Goal: Information Seeking & Learning: Find specific page/section

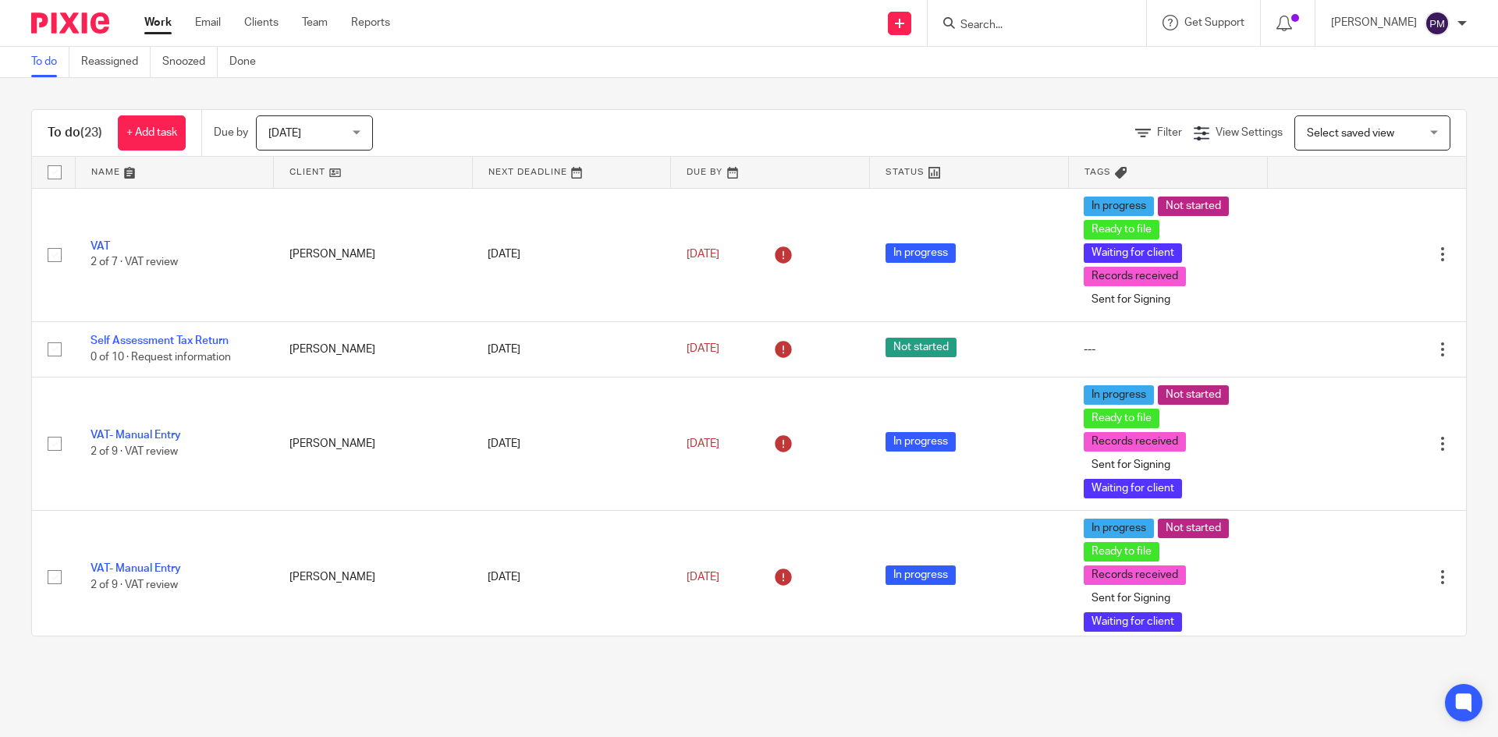
click at [1024, 20] on input "Search" at bounding box center [1029, 26] width 140 height 14
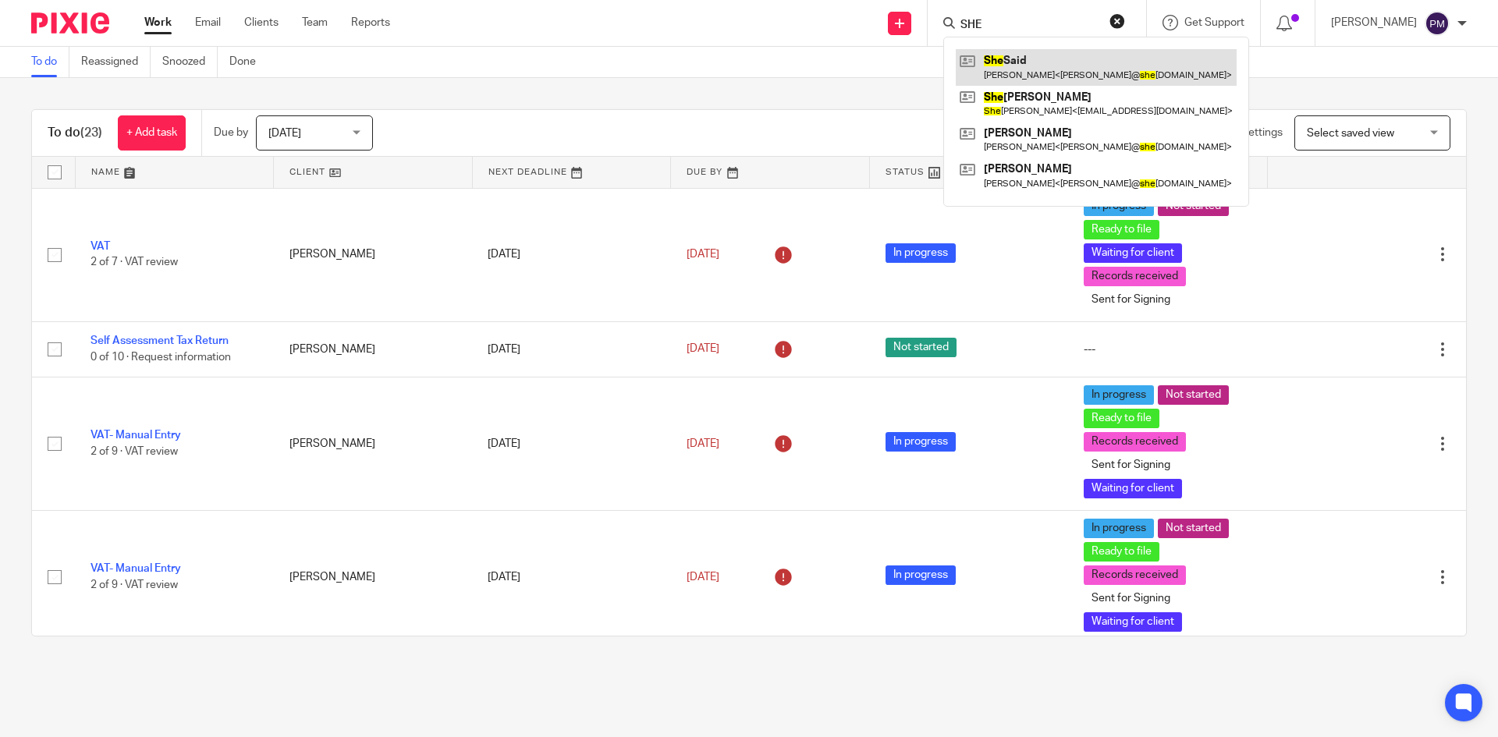
type input "SHE"
click at [1027, 59] on link at bounding box center [1096, 67] width 281 height 36
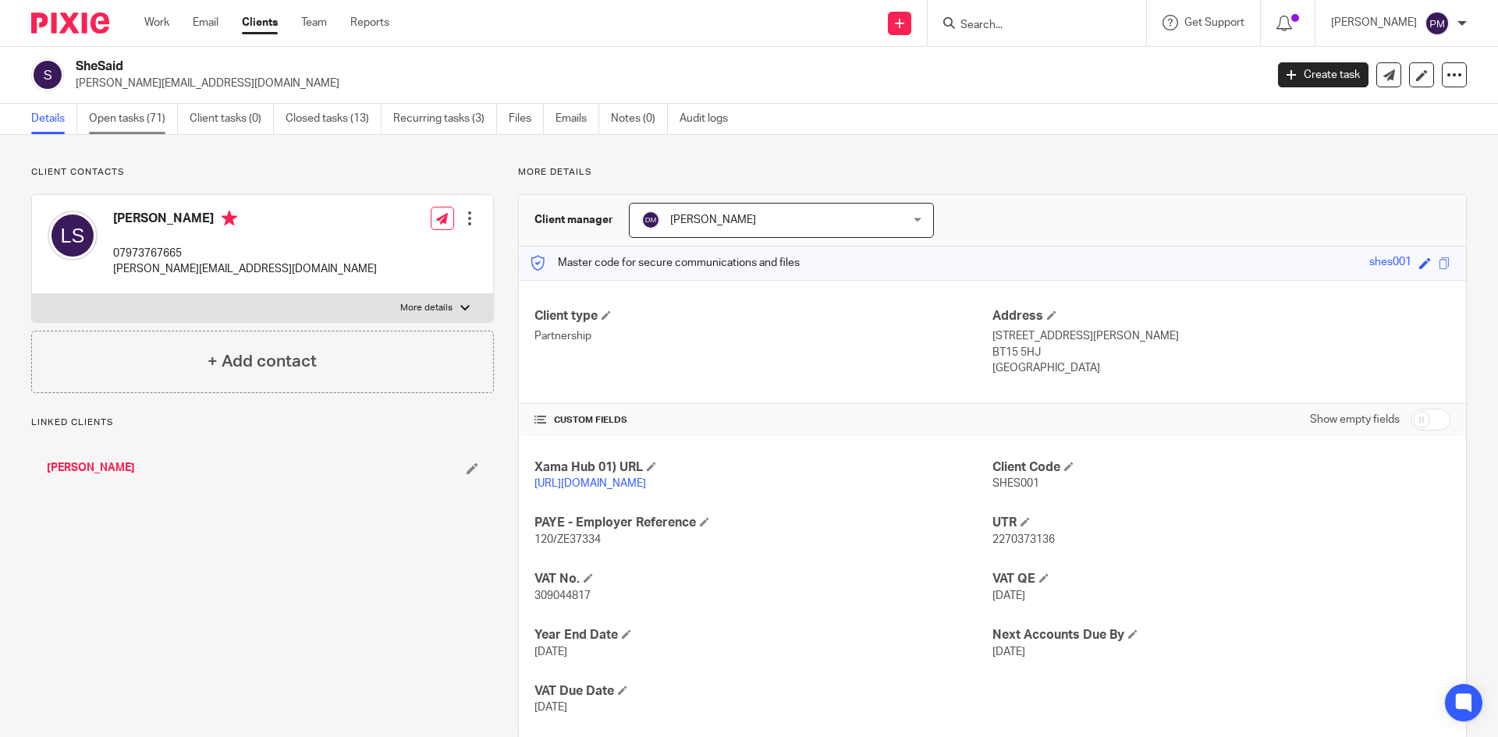
click at [137, 110] on link "Open tasks (71)" at bounding box center [133, 119] width 89 height 30
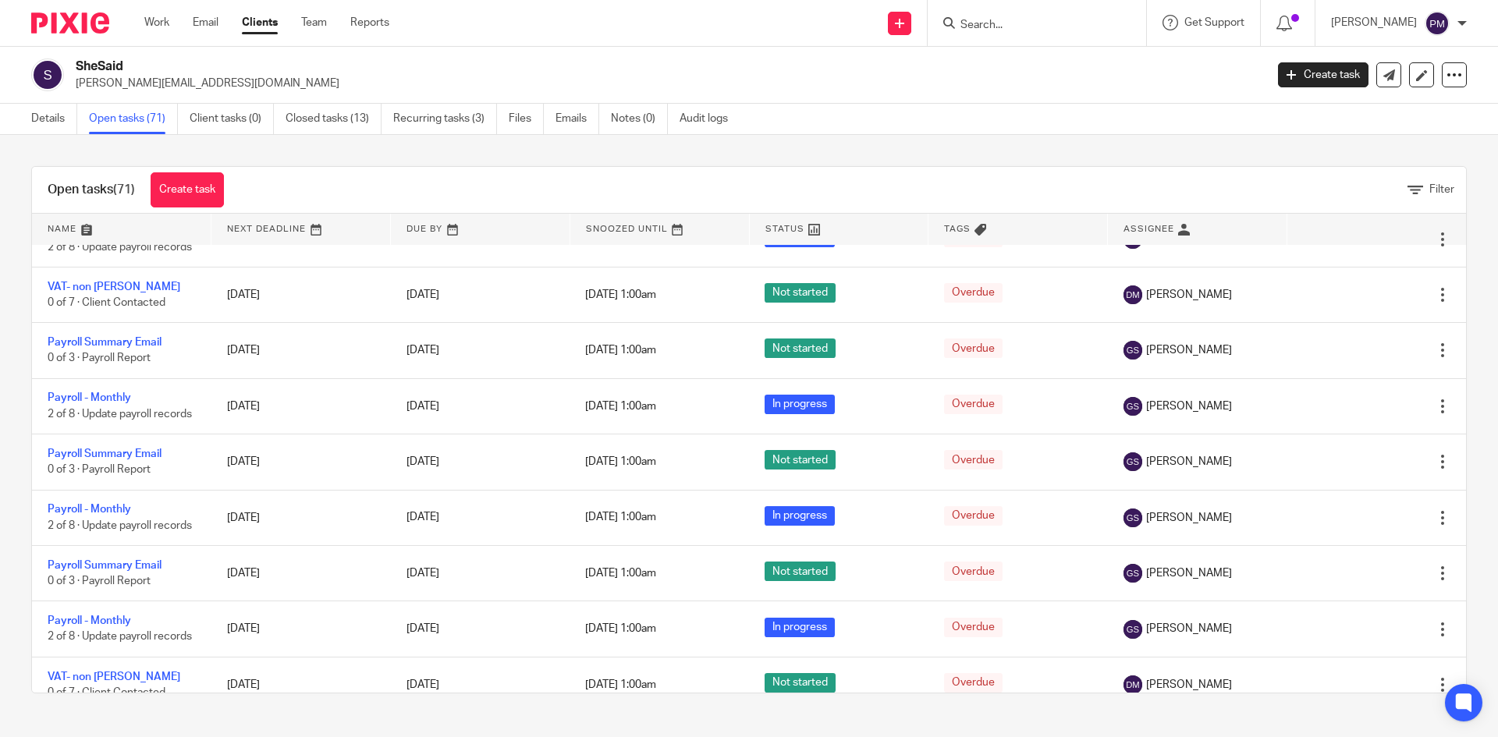
scroll to position [2028, 0]
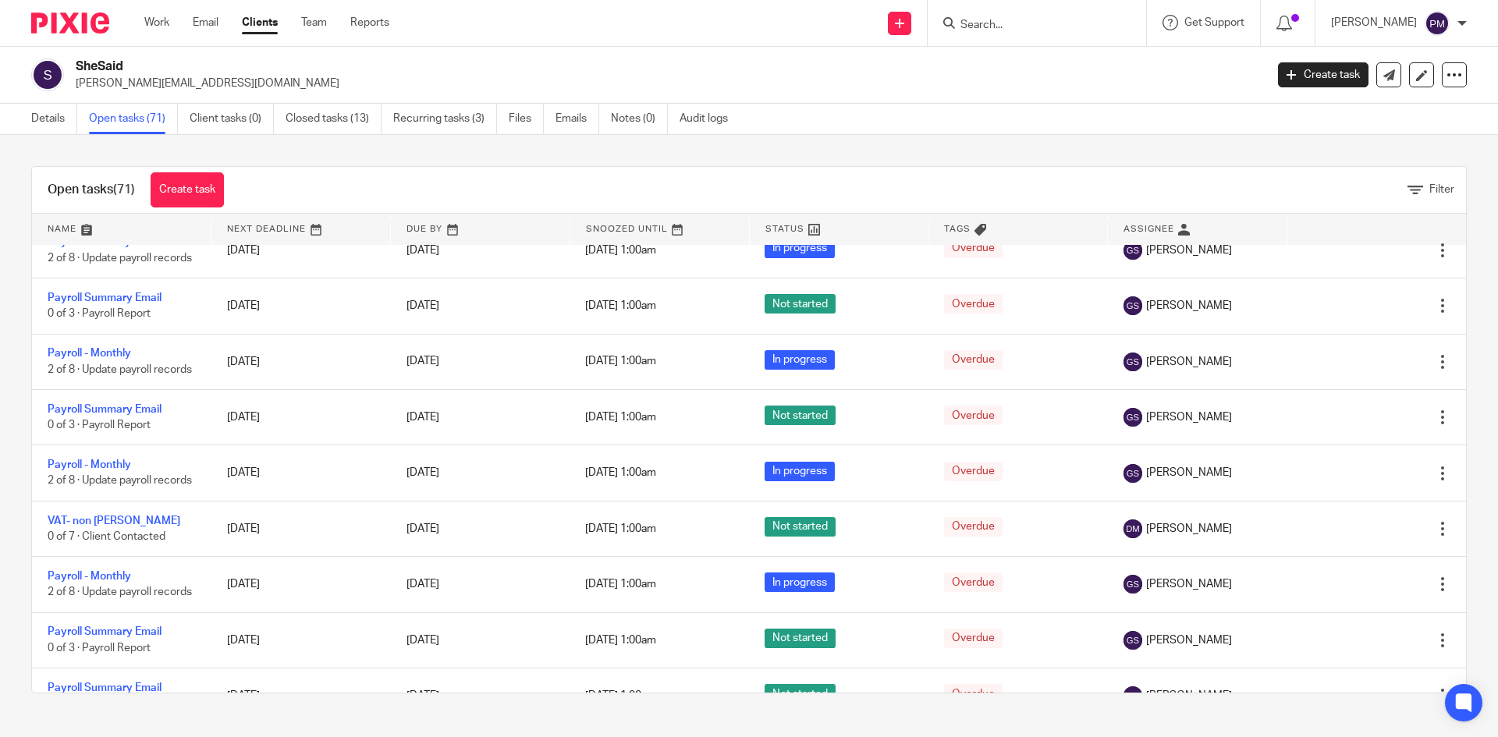
click at [554, 116] on ul "Details Open tasks (71) Client tasks (0) Closed tasks (13) Recurring tasks (3) …" at bounding box center [391, 119] width 720 height 30
click at [563, 116] on link "Emails" at bounding box center [577, 119] width 44 height 30
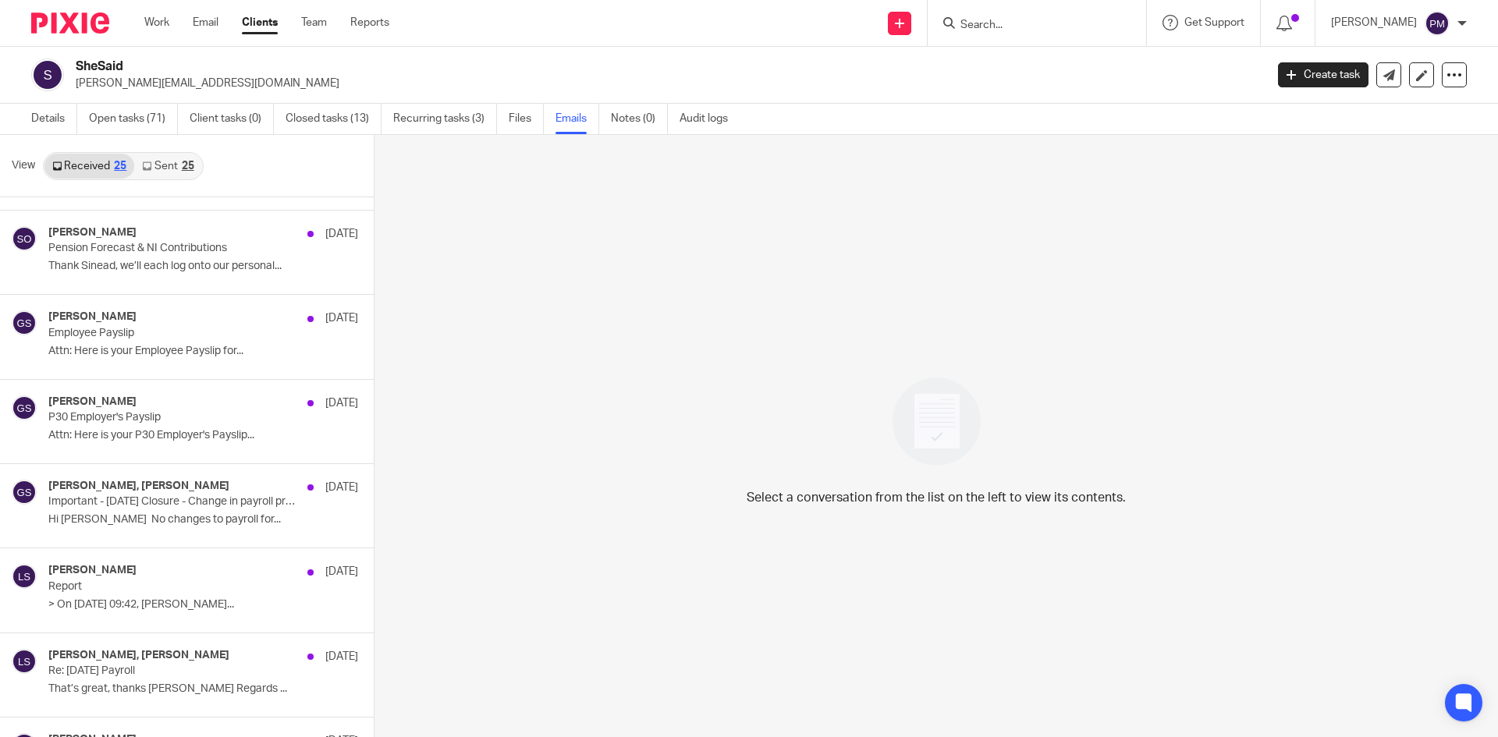
scroll to position [1248, 0]
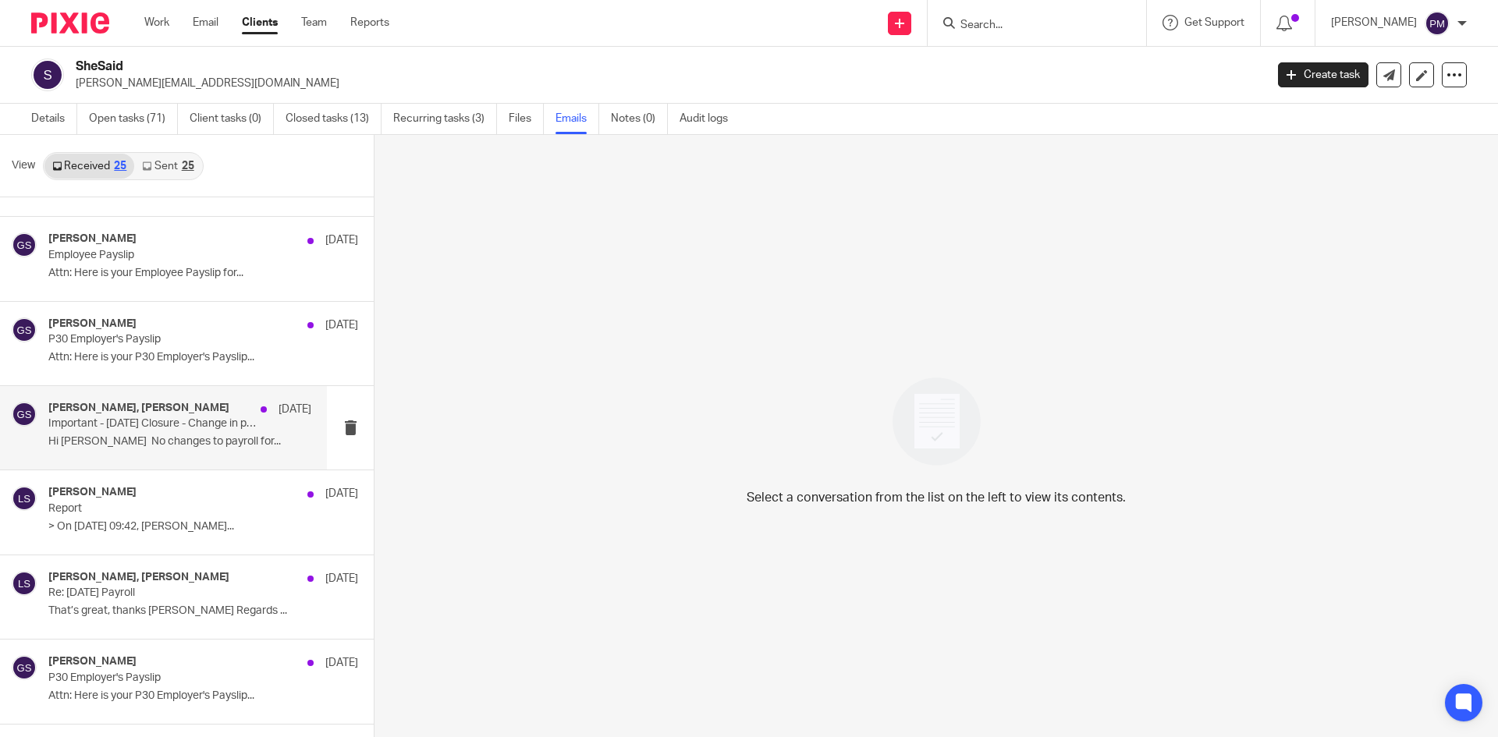
click at [172, 419] on p "Important - [DATE] Closure - Change in payroll processing dates" at bounding box center [153, 423] width 211 height 13
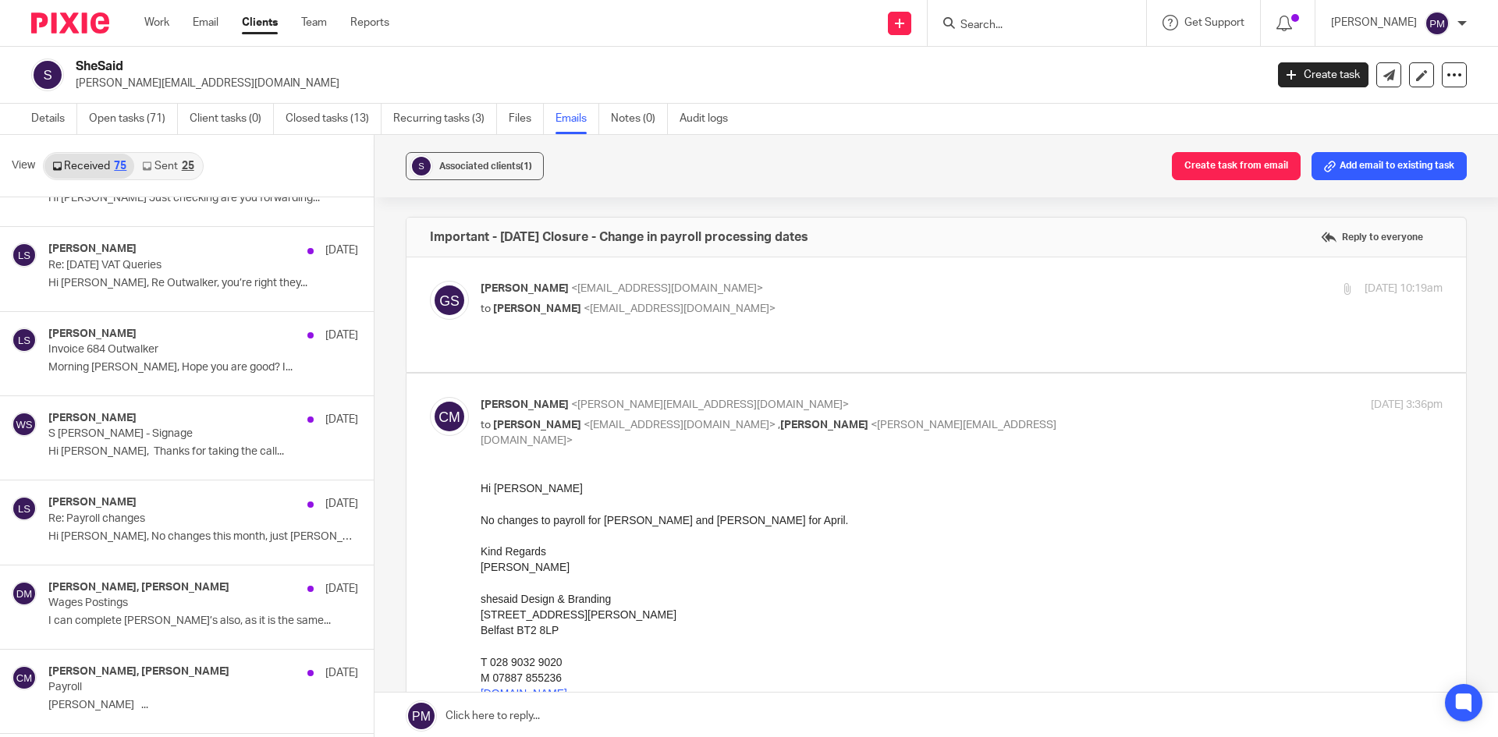
scroll to position [4672, 0]
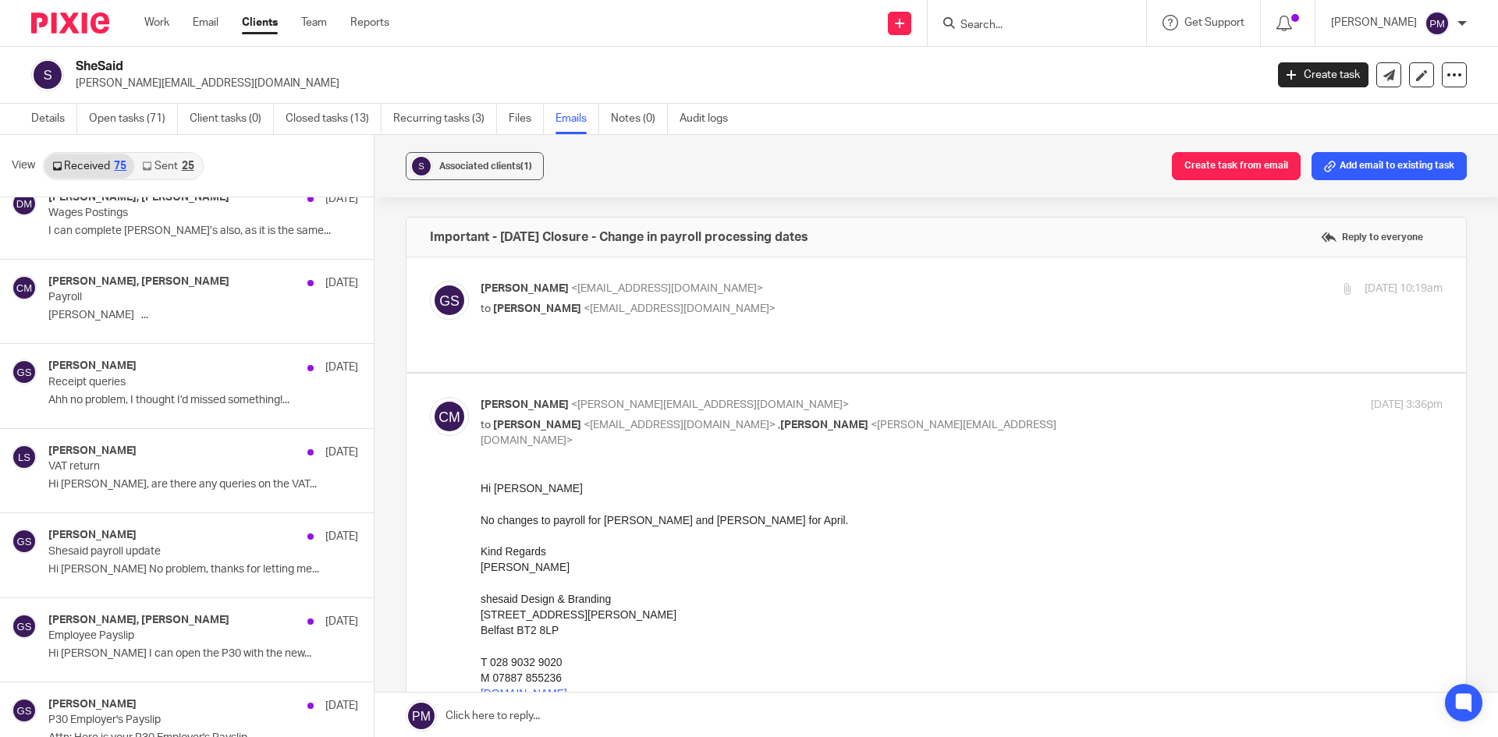
click at [167, 176] on link "Sent 25" at bounding box center [167, 166] width 67 height 25
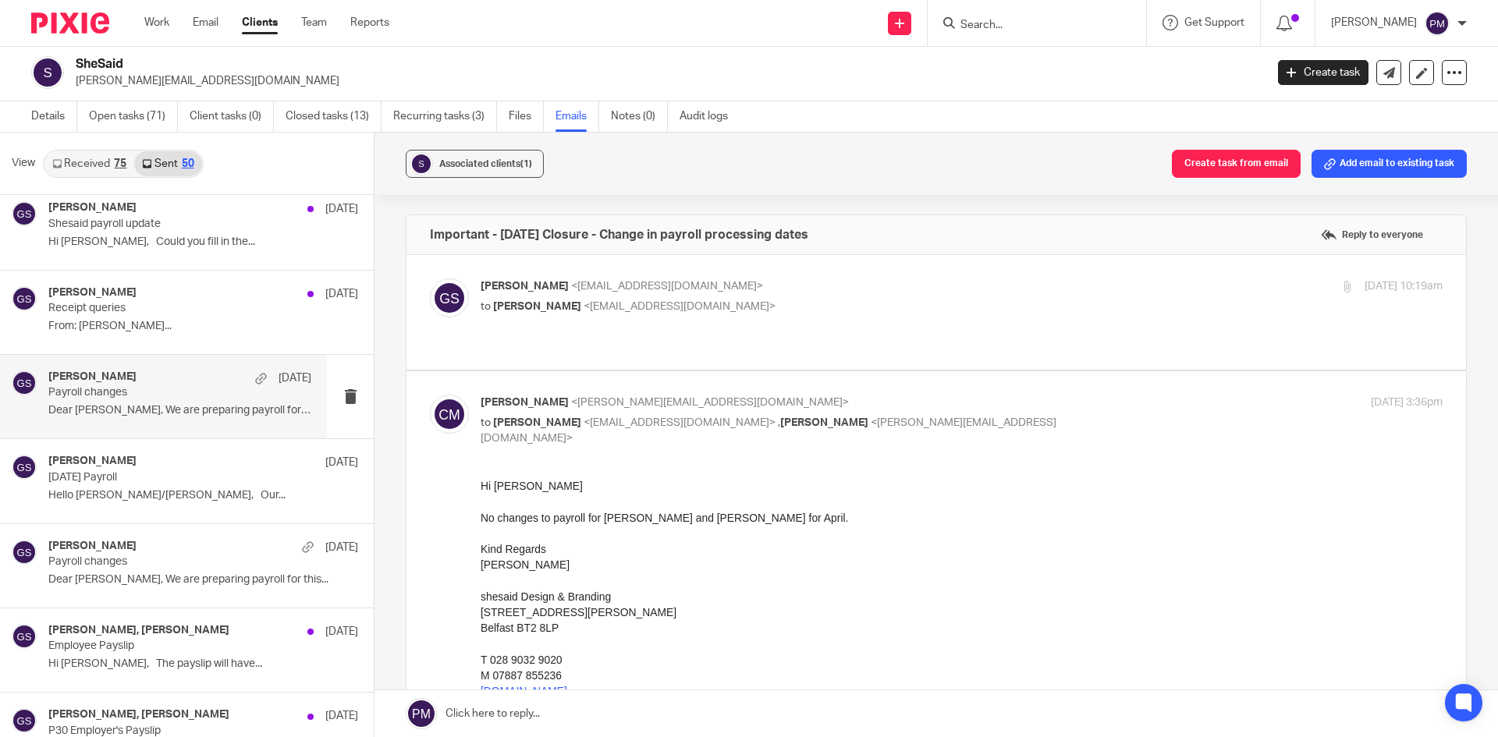
scroll to position [1622, 0]
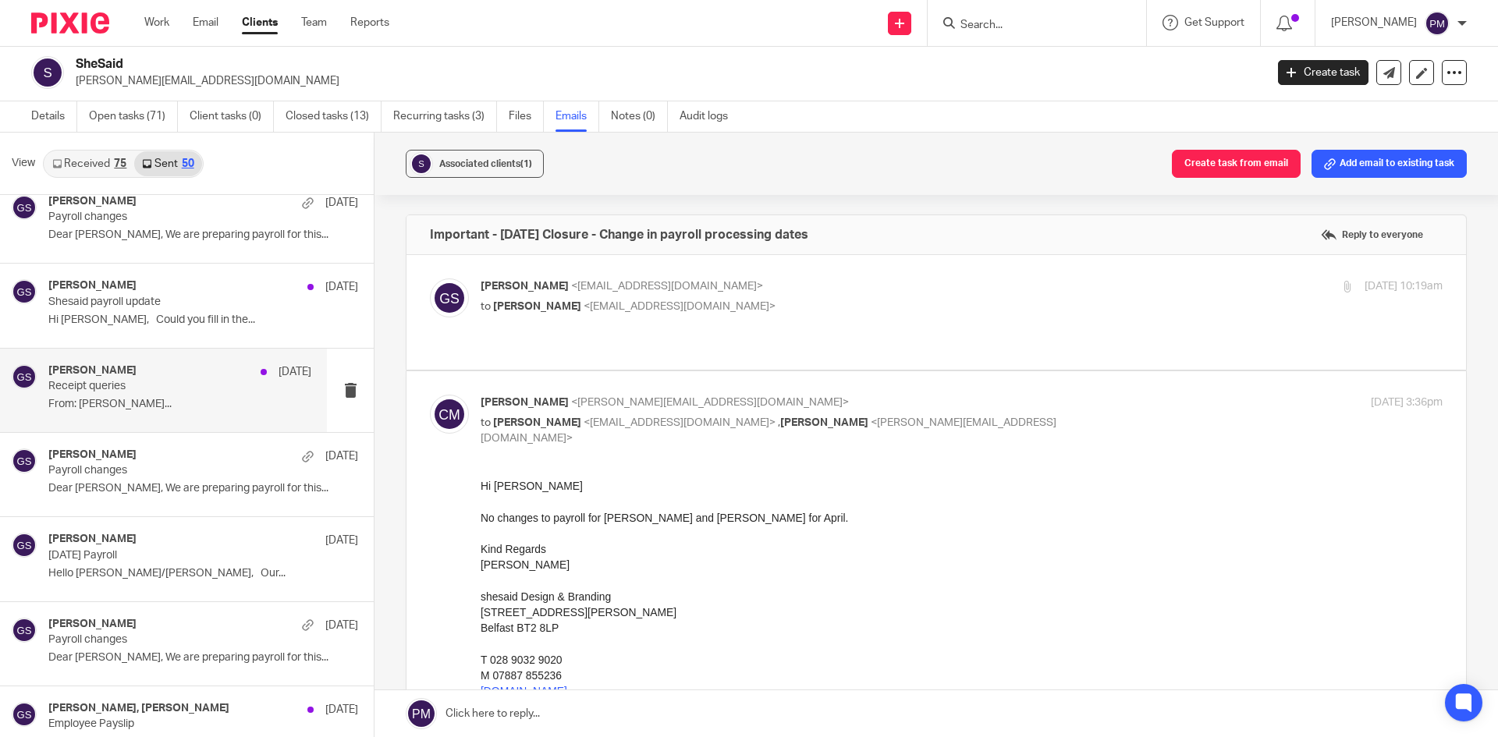
click at [154, 390] on p "Receipt queries" at bounding box center [153, 386] width 211 height 13
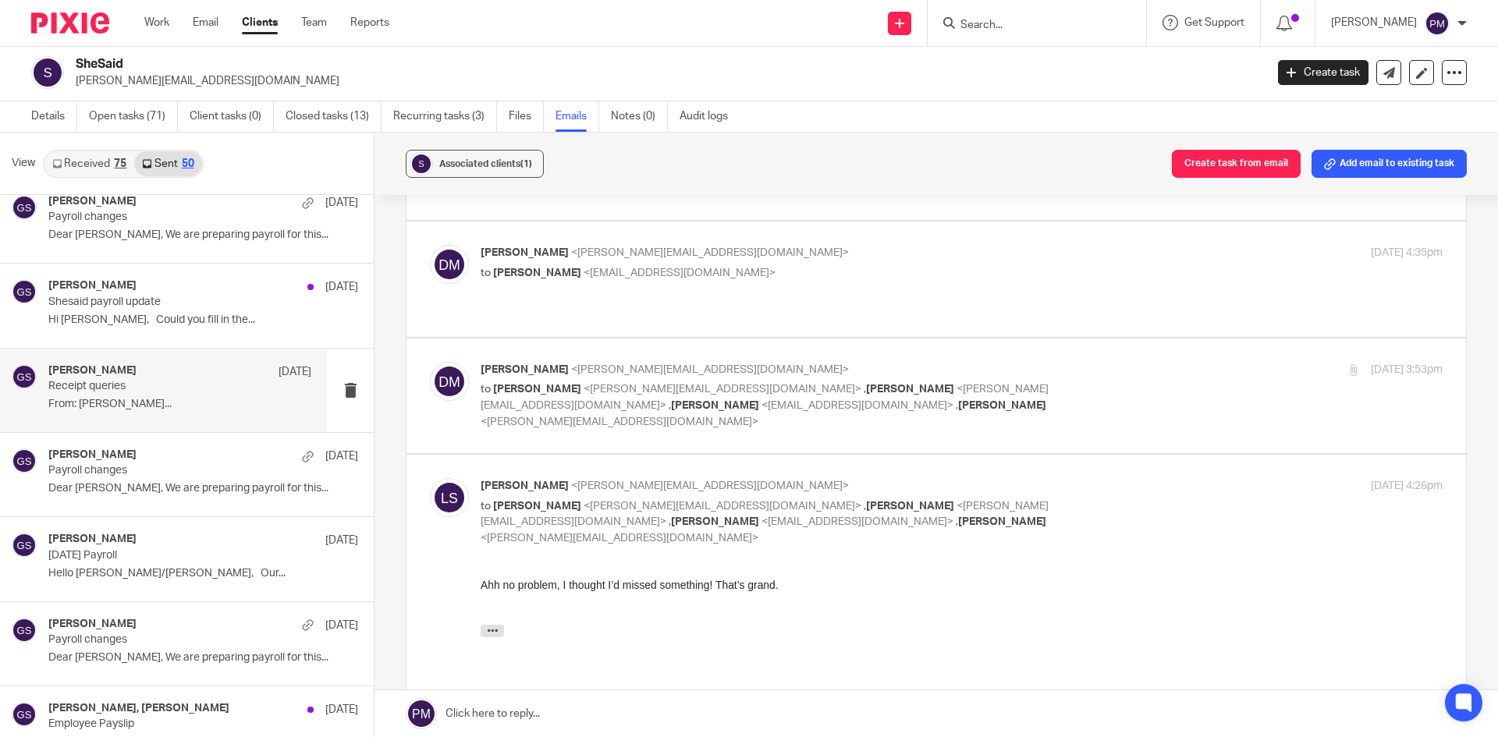
scroll to position [412, 0]
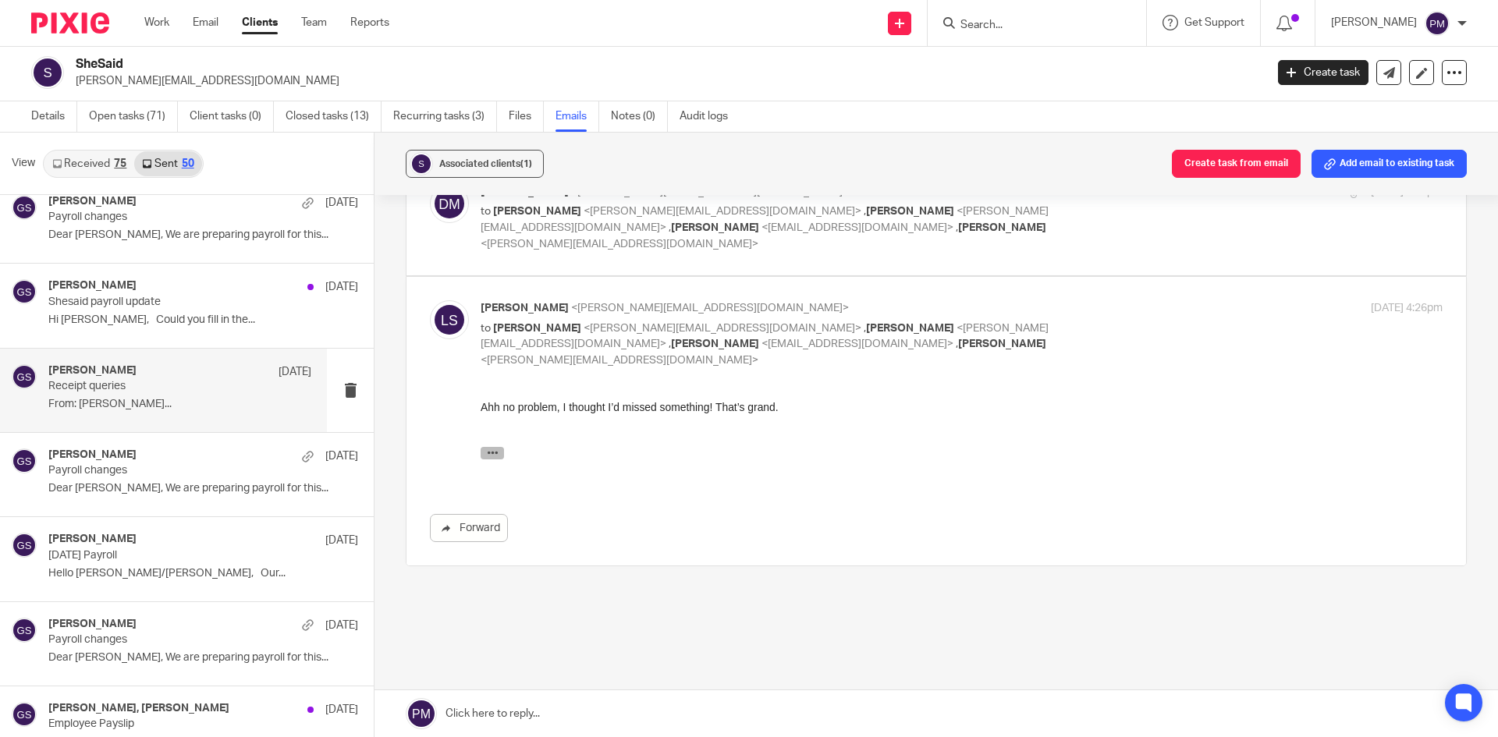
click at [492, 453] on icon "button" at bounding box center [493, 453] width 12 height 12
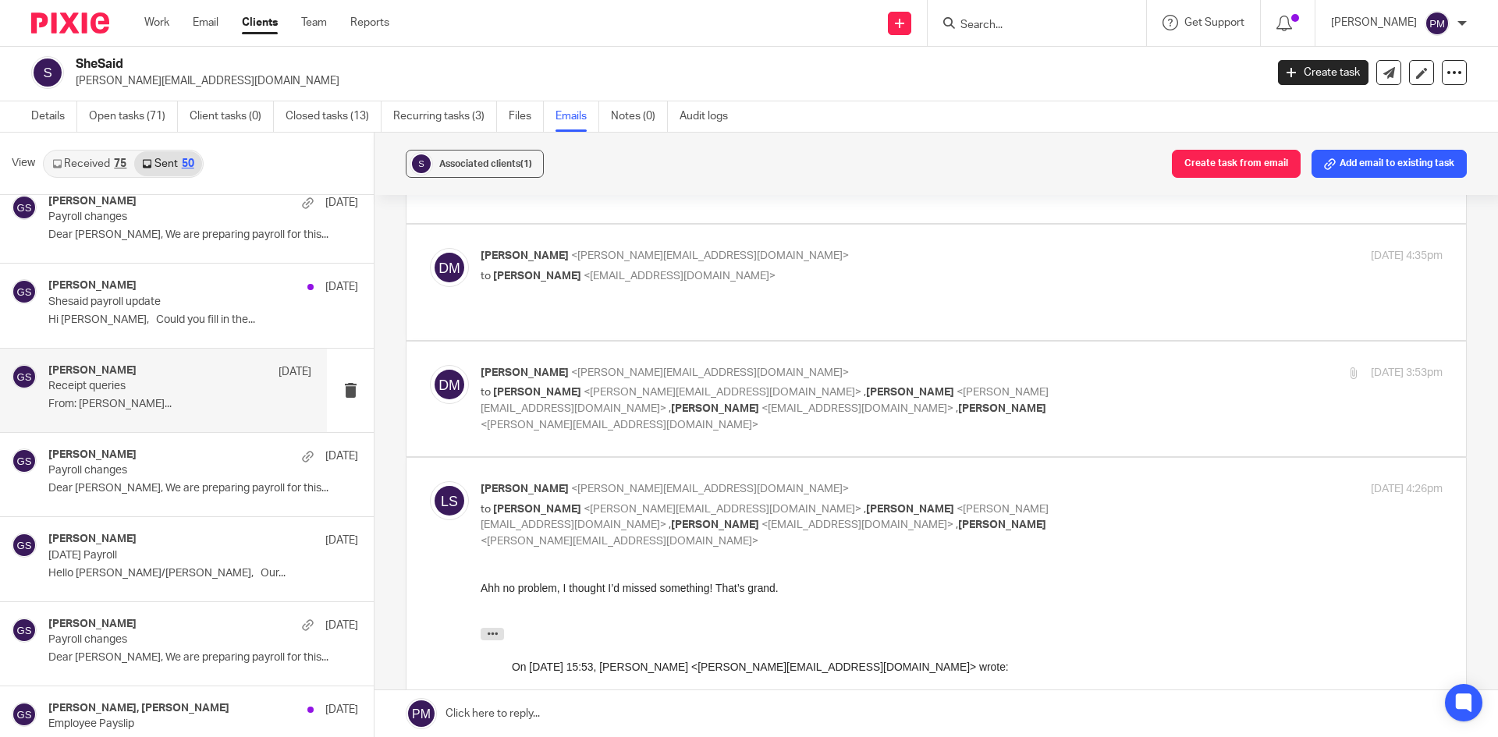
scroll to position [153, 0]
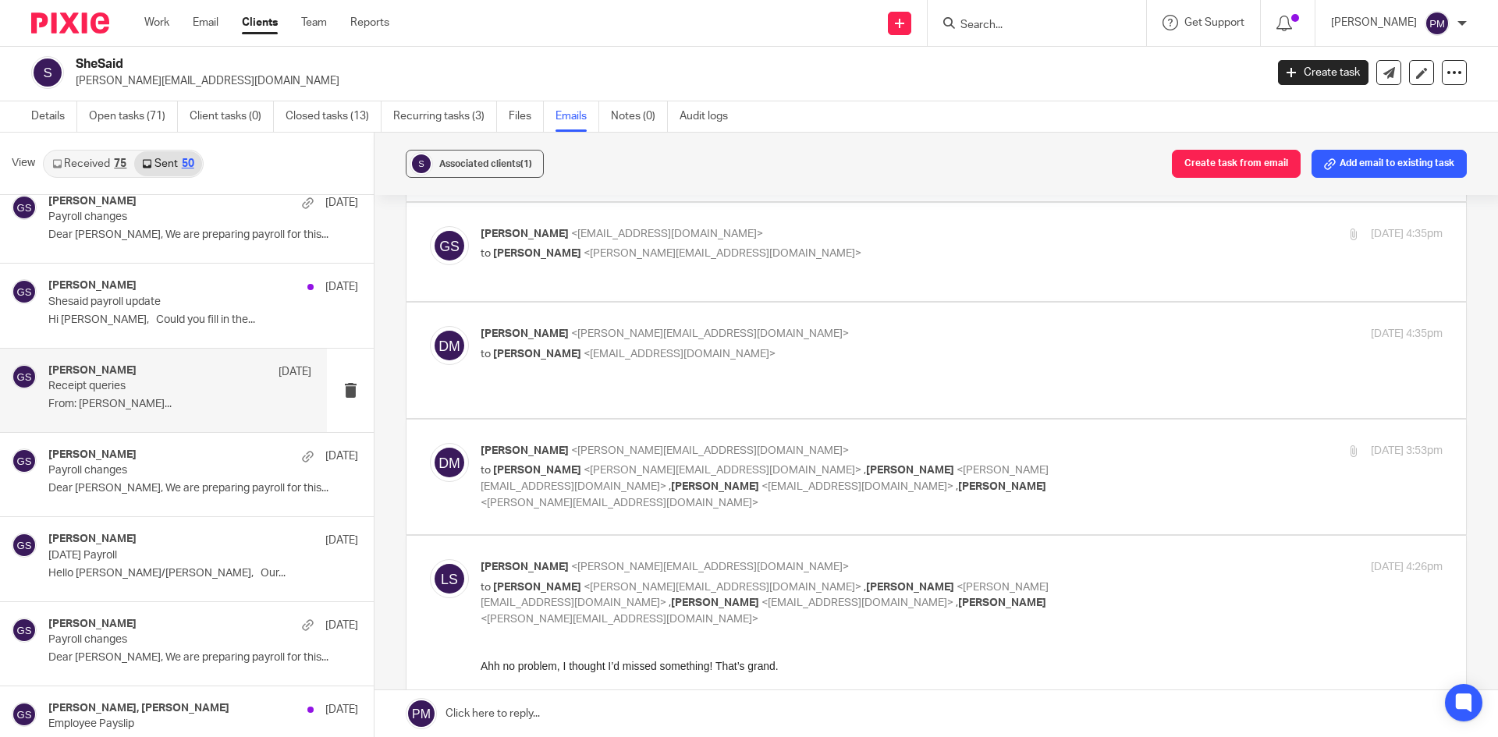
click at [966, 434] on label at bounding box center [935, 477] width 1059 height 115
click at [430, 442] on input "checkbox" at bounding box center [429, 442] width 1 height 1
checkbox input "true"
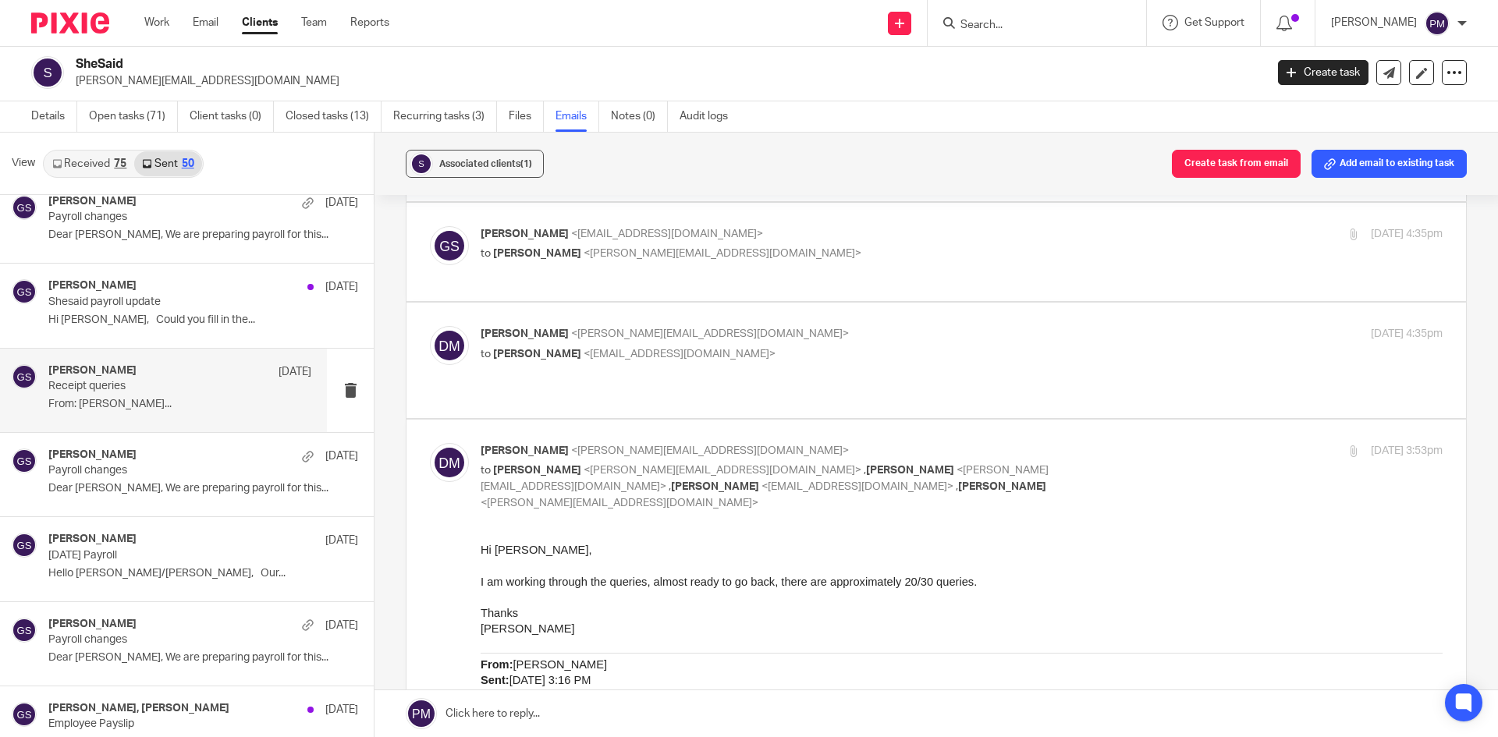
scroll to position [0, 0]
click at [792, 357] on p "to [PERSON_NAME] <[EMAIL_ADDRESS][DOMAIN_NAME]>" at bounding box center [801, 354] width 641 height 16
checkbox input "true"
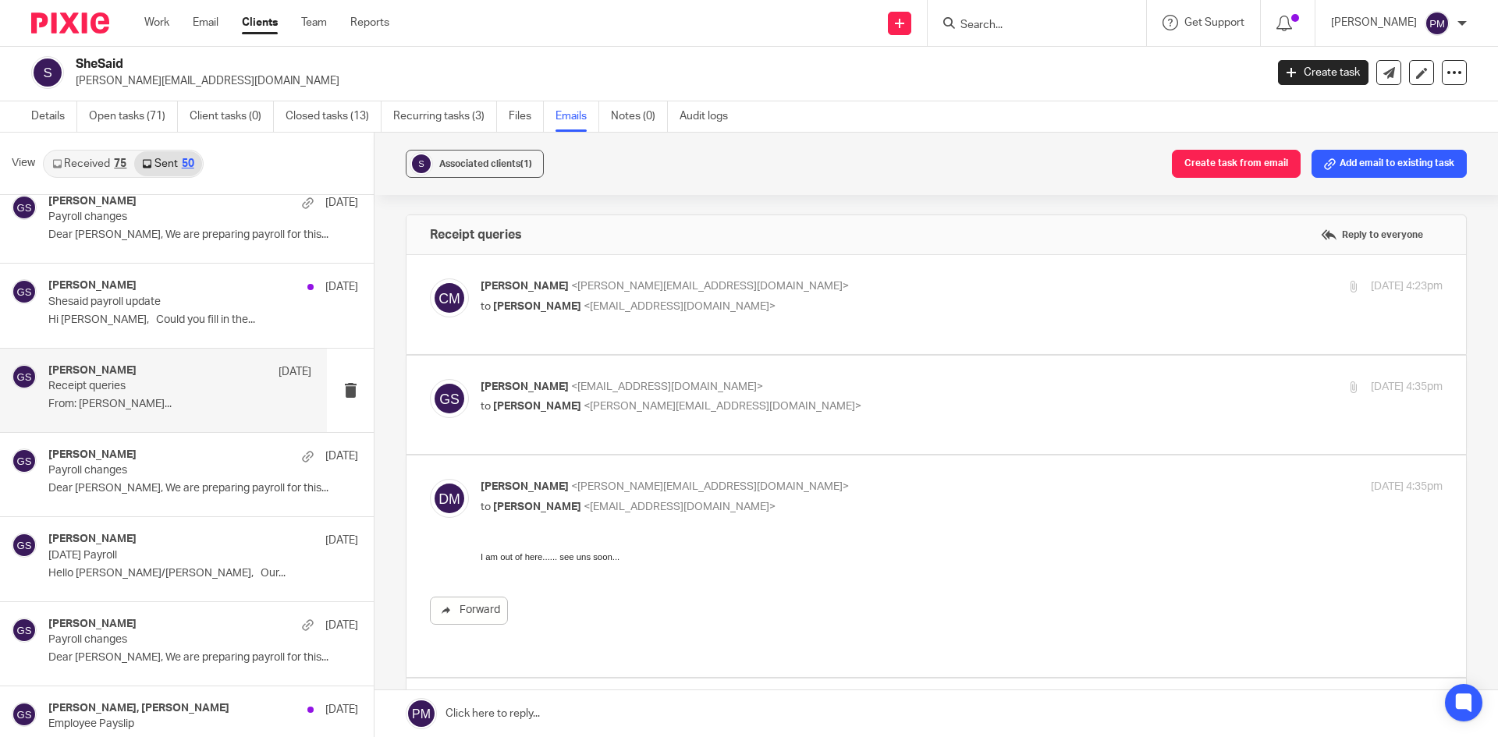
click at [803, 396] on div "[PERSON_NAME] <[EMAIL_ADDRESS][DOMAIN_NAME]> to [PERSON_NAME] <[PERSON_NAME][EM…" at bounding box center [801, 397] width 641 height 36
checkbox input "true"
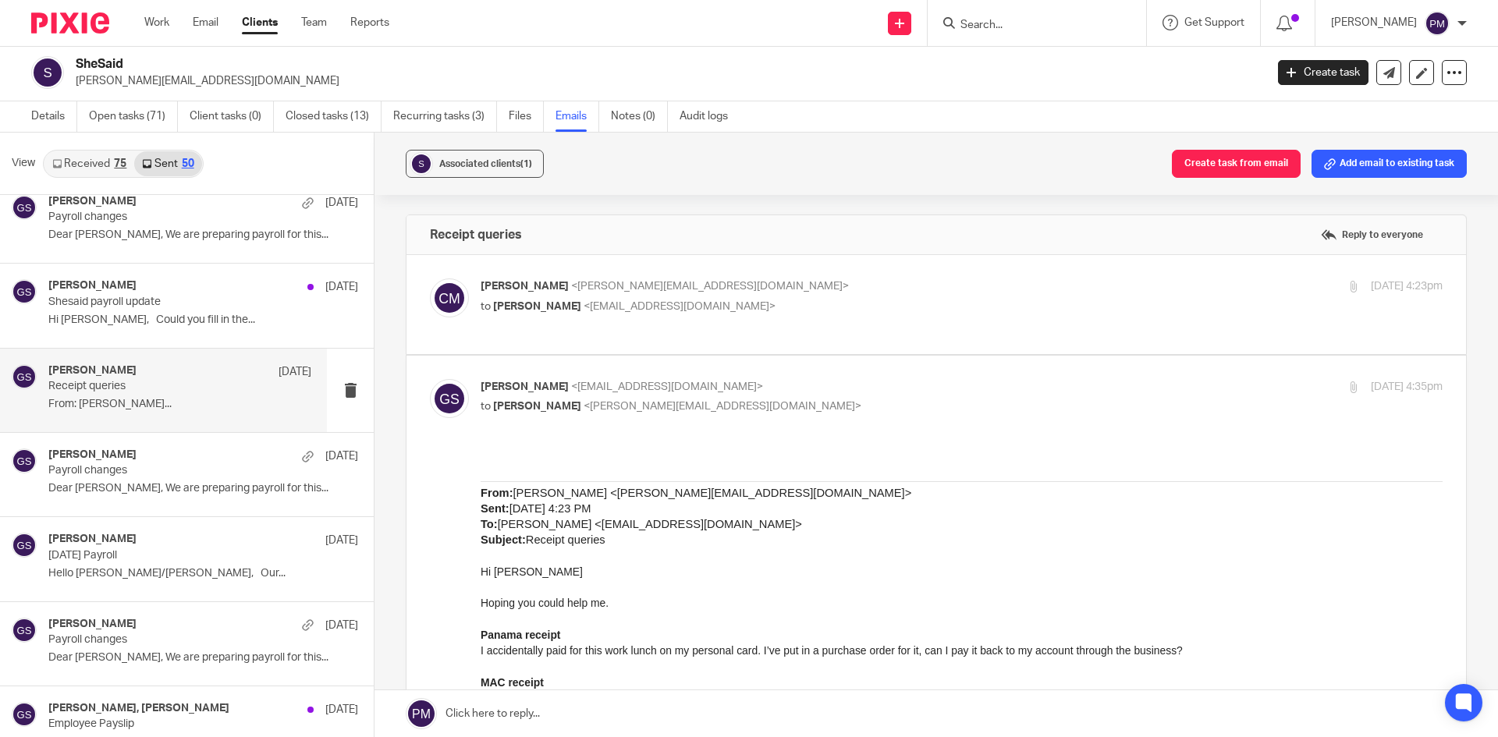
click at [809, 307] on p "to [PERSON_NAME] <[EMAIL_ADDRESS][DOMAIN_NAME]>" at bounding box center [801, 307] width 641 height 16
checkbox input "true"
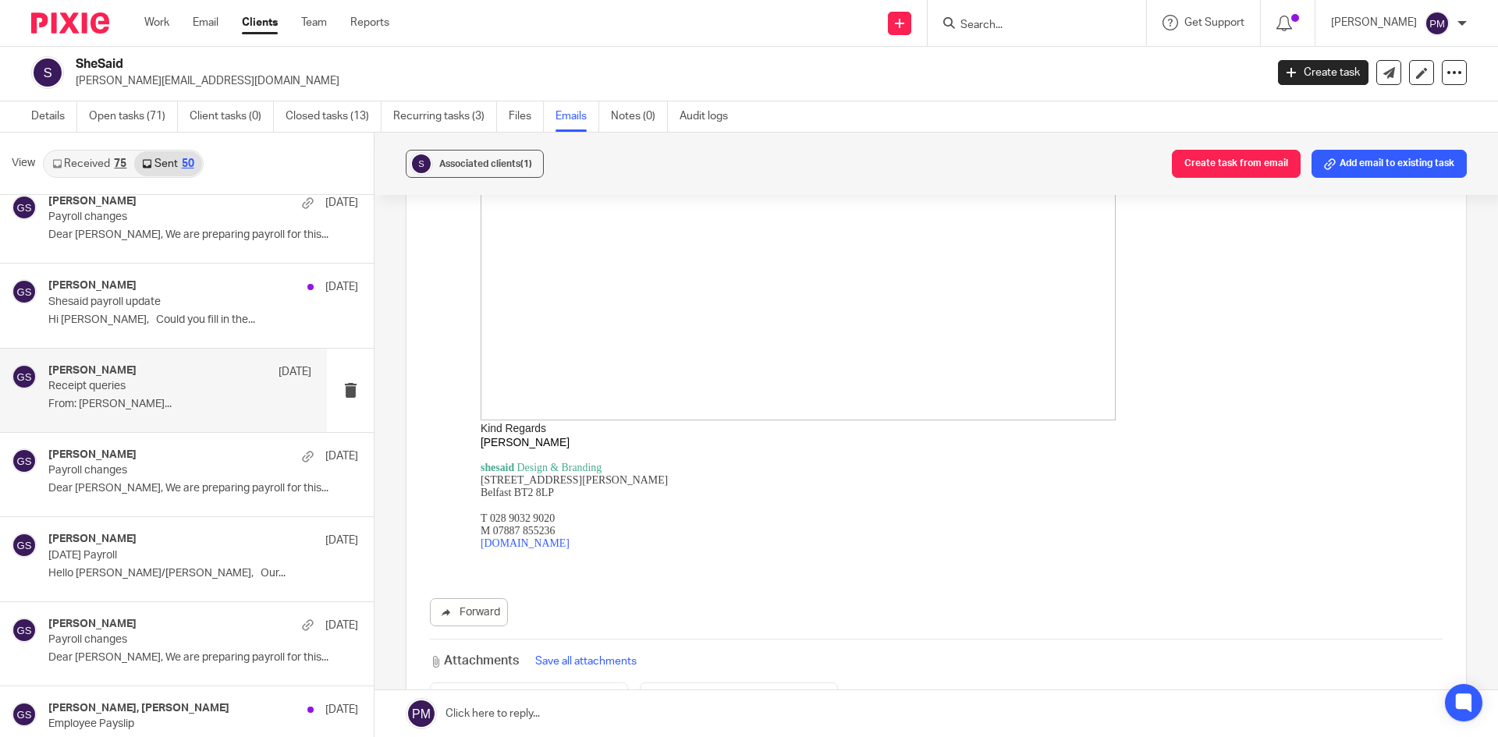
scroll to position [1014, 0]
